Goal: Task Accomplishment & Management: Manage account settings

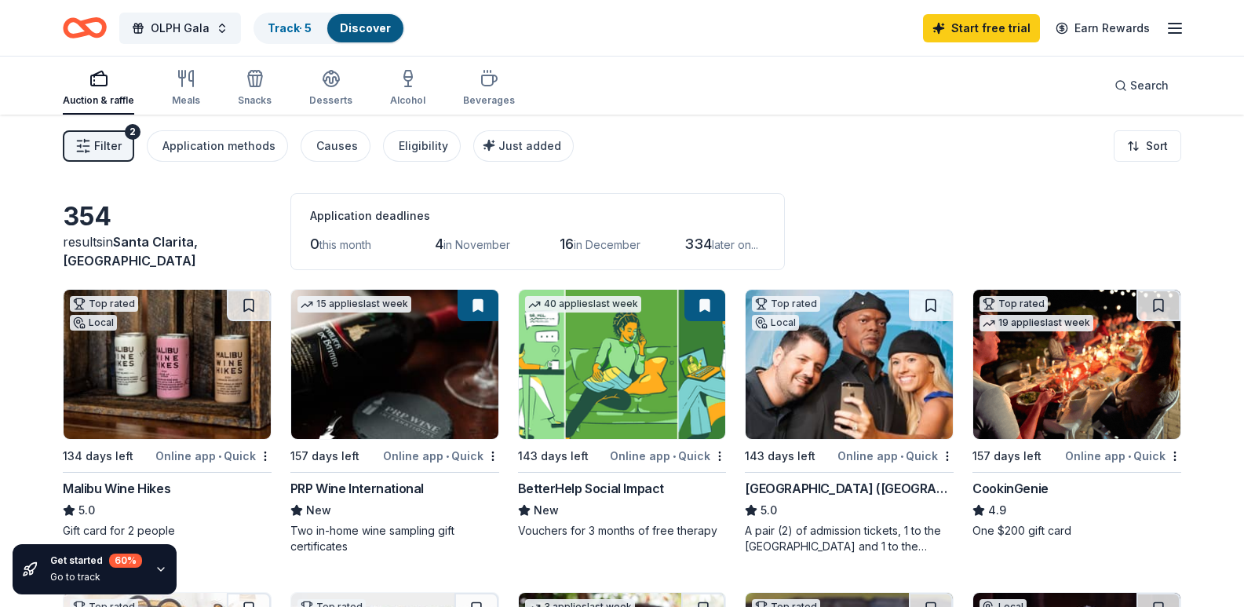
click at [308, 32] on link "Track · 5" at bounding box center [290, 27] width 44 height 13
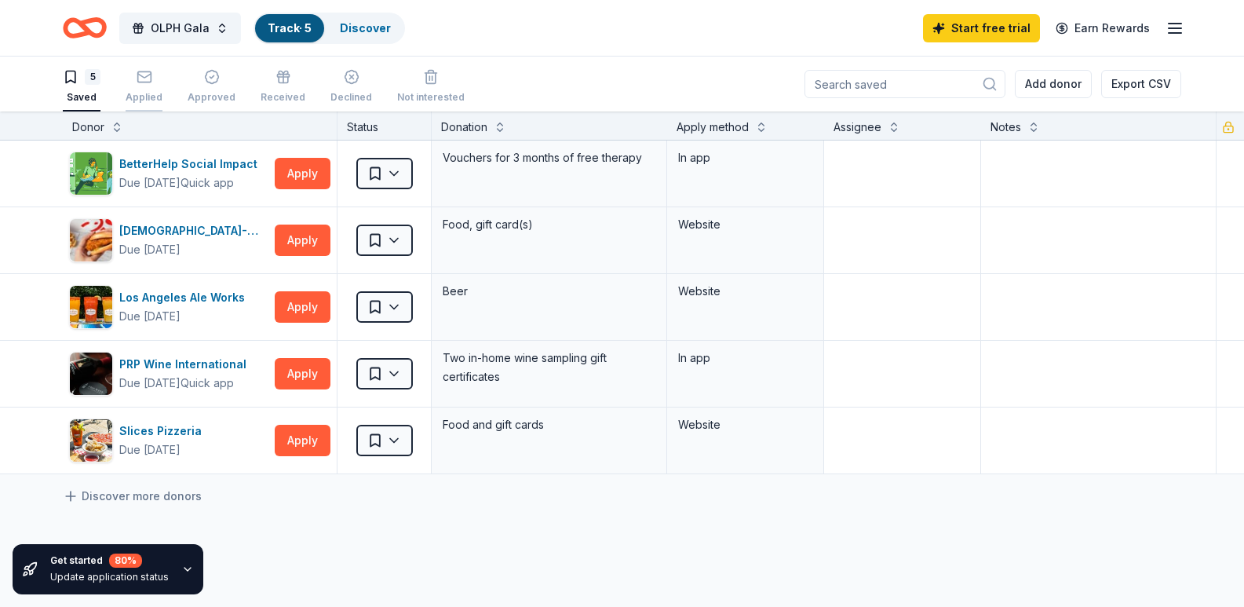
click at [148, 89] on div "Applied" at bounding box center [144, 86] width 37 height 35
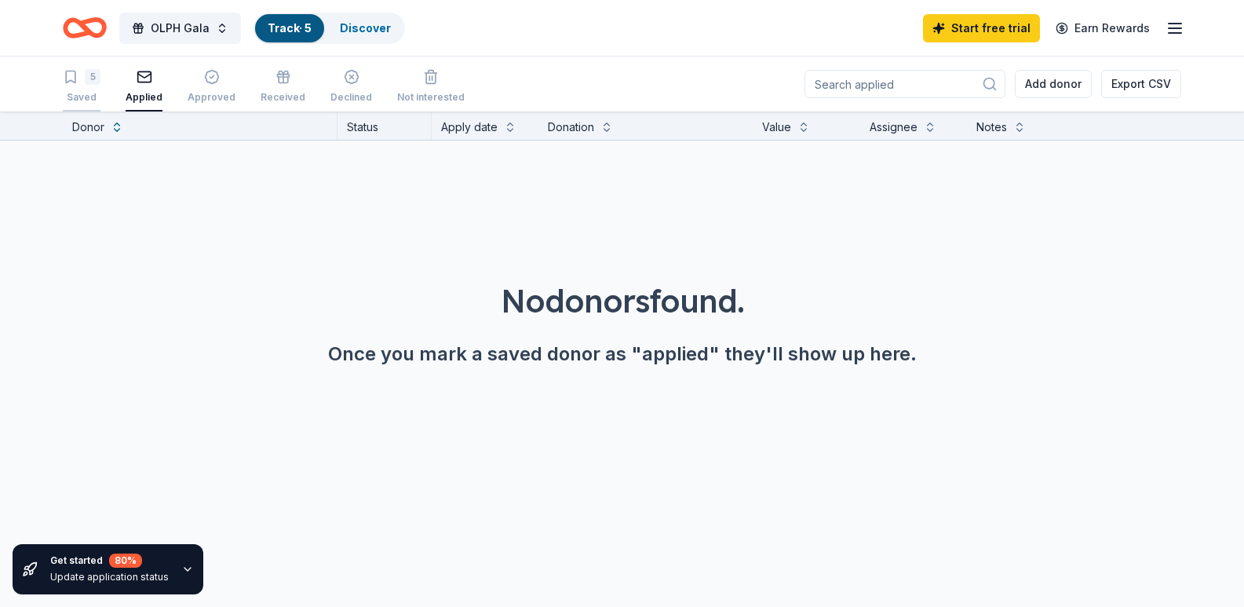
click at [89, 81] on div "5" at bounding box center [93, 77] width 16 height 16
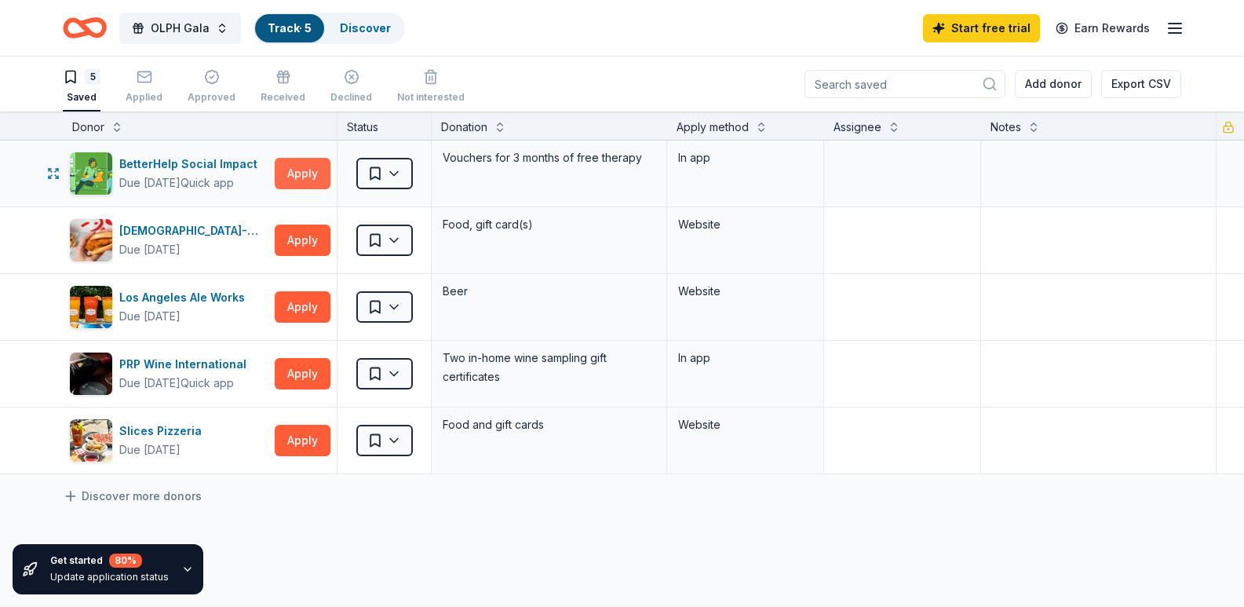
click at [301, 168] on button "Apply" at bounding box center [303, 173] width 56 height 31
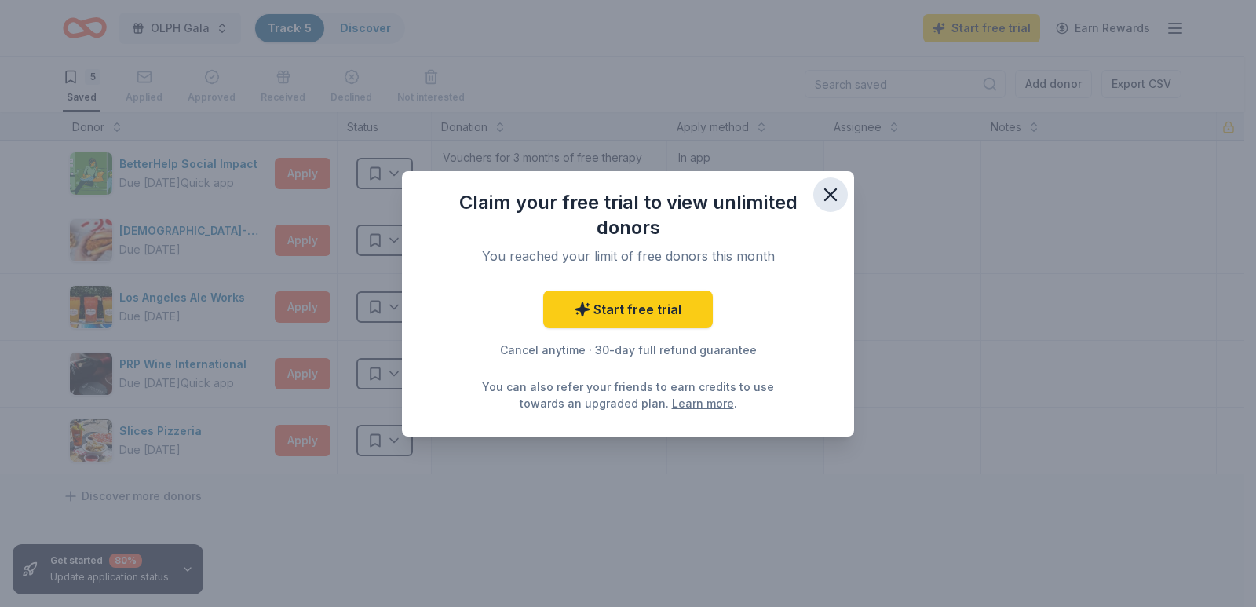
click at [829, 189] on icon "button" at bounding box center [831, 195] width 22 height 22
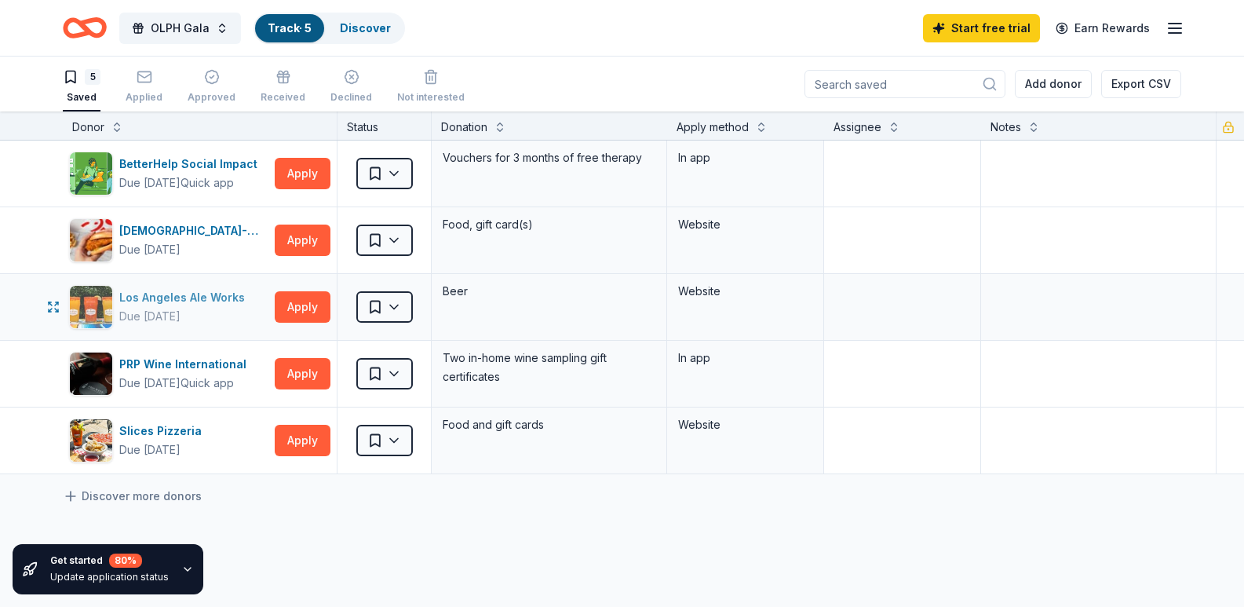
click at [179, 304] on div "Los Angeles Ale Works" at bounding box center [185, 297] width 132 height 19
click at [285, 90] on div "Received" at bounding box center [283, 86] width 45 height 35
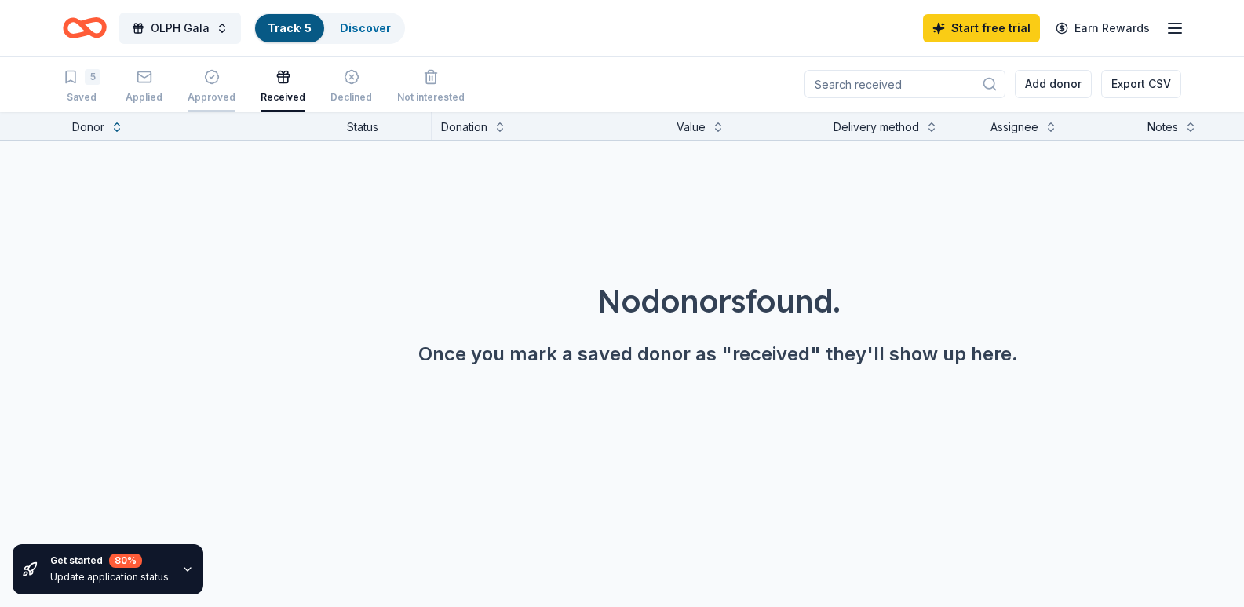
click at [210, 87] on div "Approved" at bounding box center [212, 86] width 48 height 35
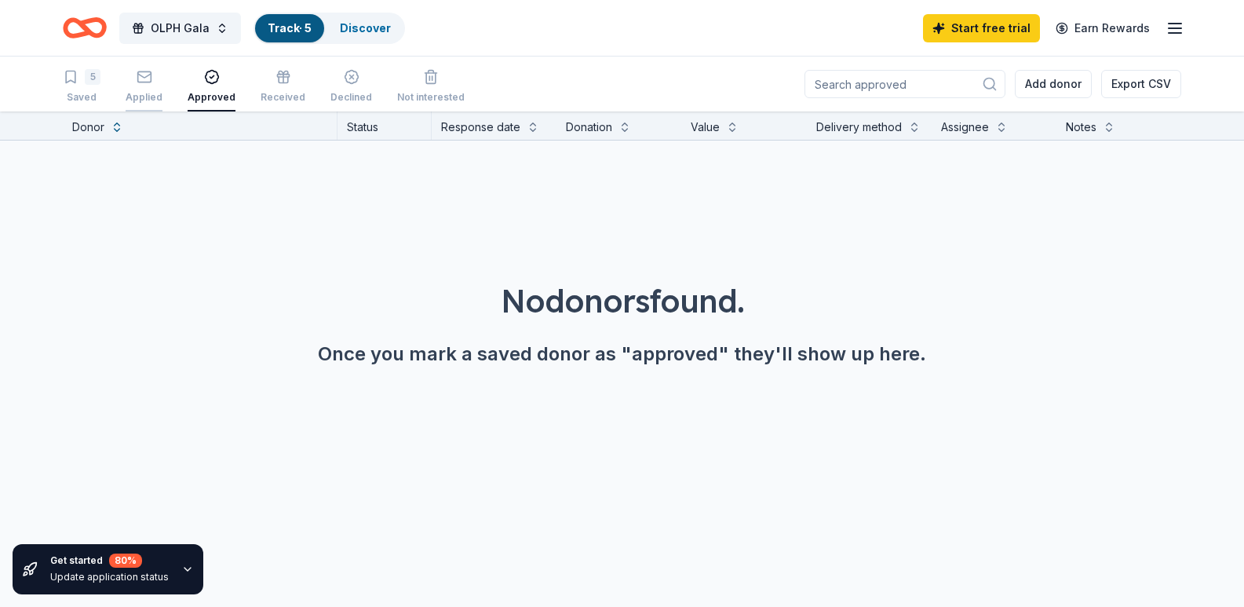
click at [134, 88] on div "Applied" at bounding box center [144, 86] width 37 height 35
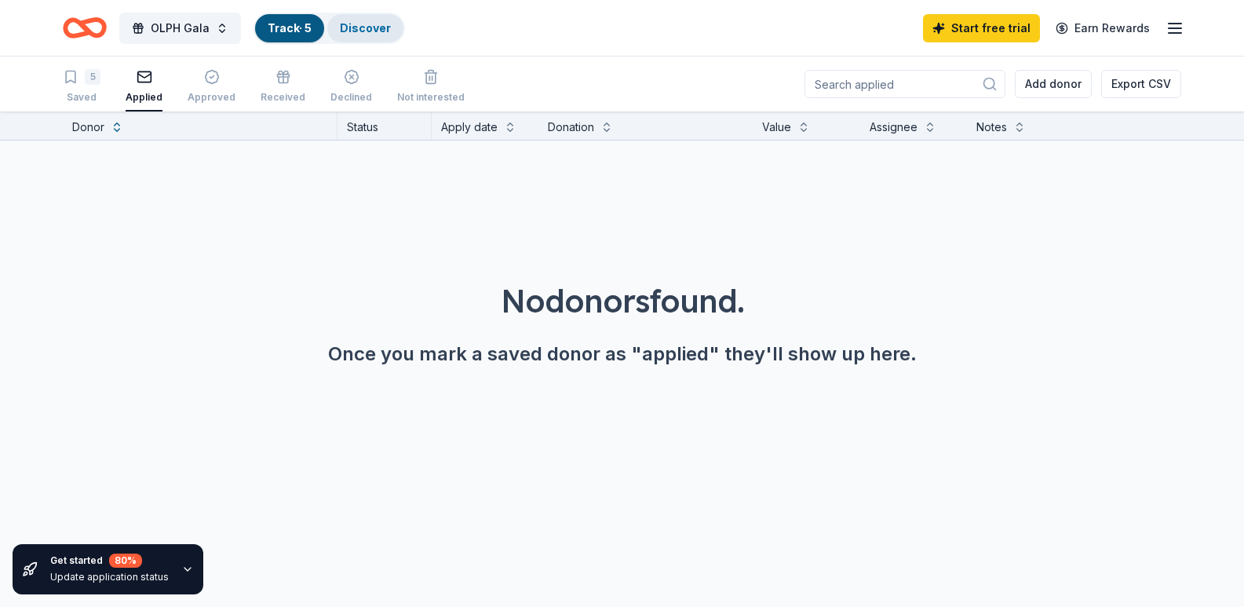
click at [376, 28] on link "Discover" at bounding box center [365, 27] width 51 height 13
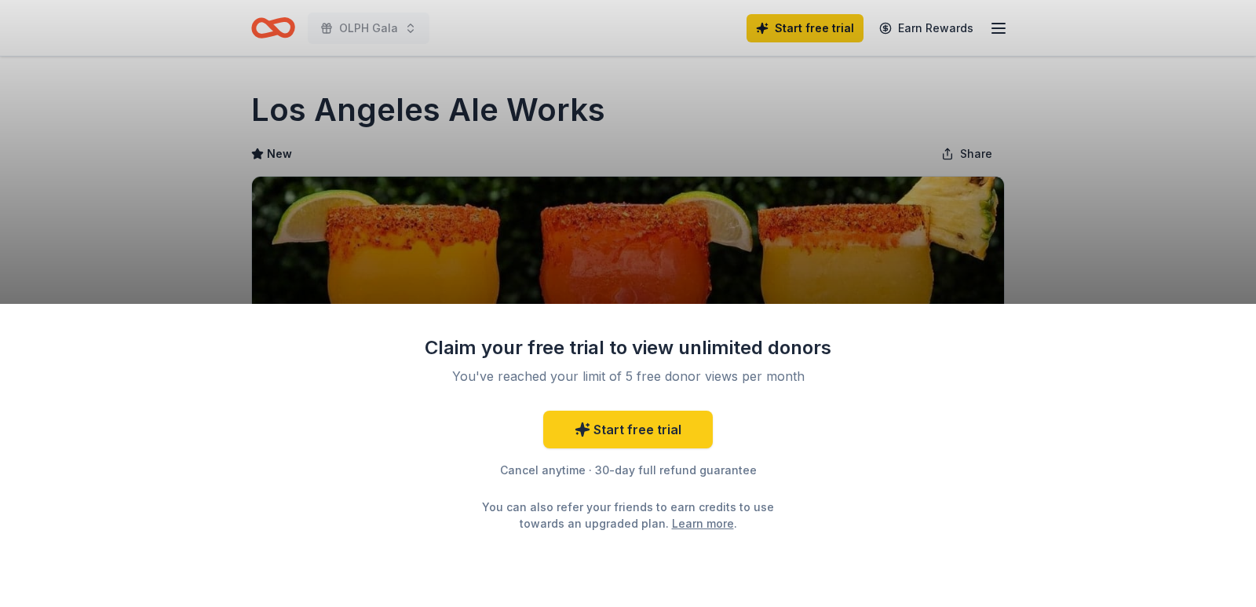
click at [1048, 185] on div "Claim your free trial to view unlimited donors You've reached your limit of 5 f…" at bounding box center [628, 303] width 1256 height 607
click at [660, 425] on link "Start free trial" at bounding box center [628, 430] width 170 height 38
